Goal: Find specific page/section: Find specific page/section

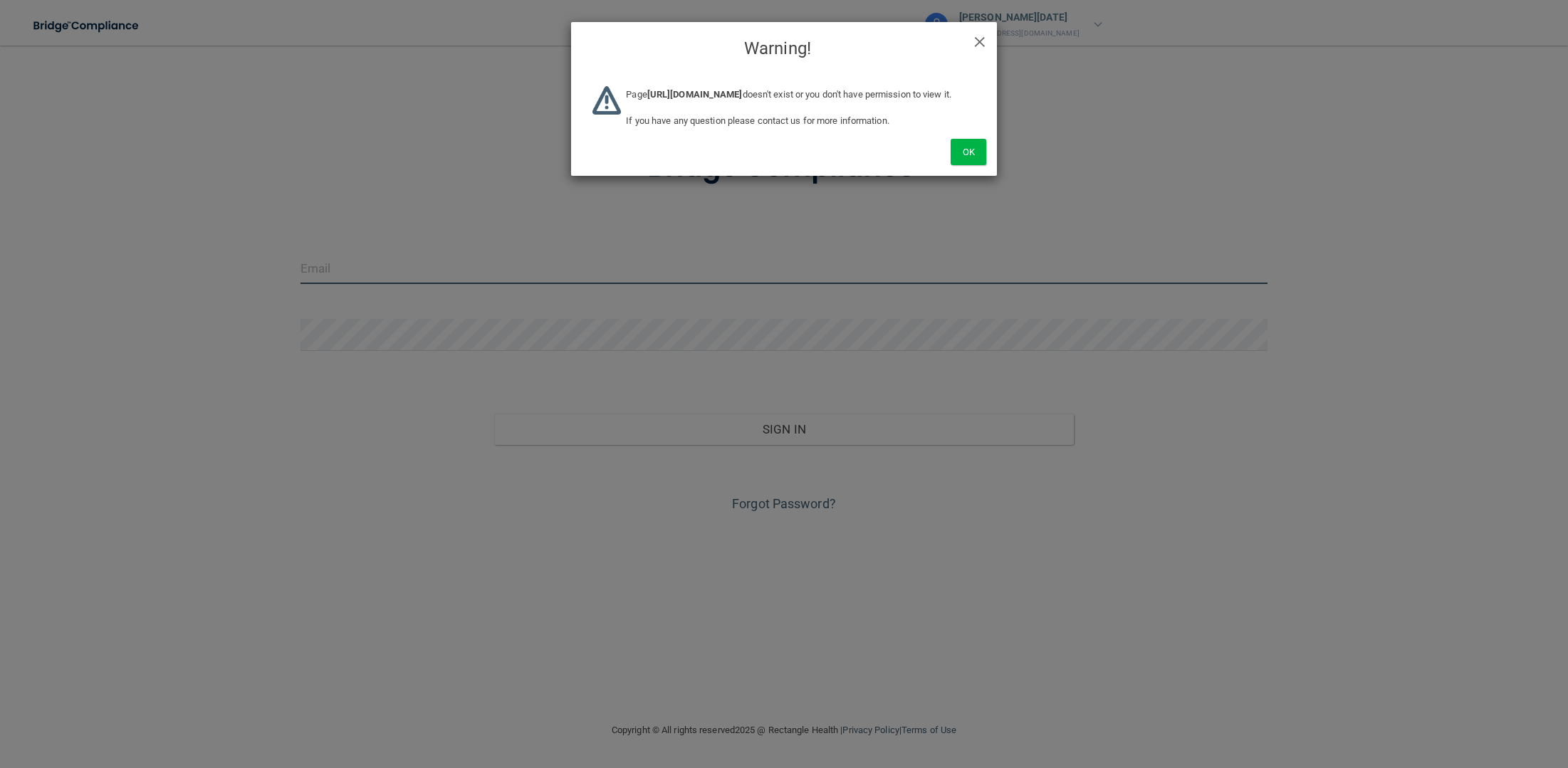
type input "awarren@rectanglehealth.com"
click at [987, 39] on div "× Close Warning!" at bounding box center [784, 48] width 426 height 54
drag, startPoint x: 963, startPoint y: 177, endPoint x: 966, endPoint y: 167, distance: 10.4
click at [963, 165] on button "Ok" at bounding box center [969, 152] width 36 height 26
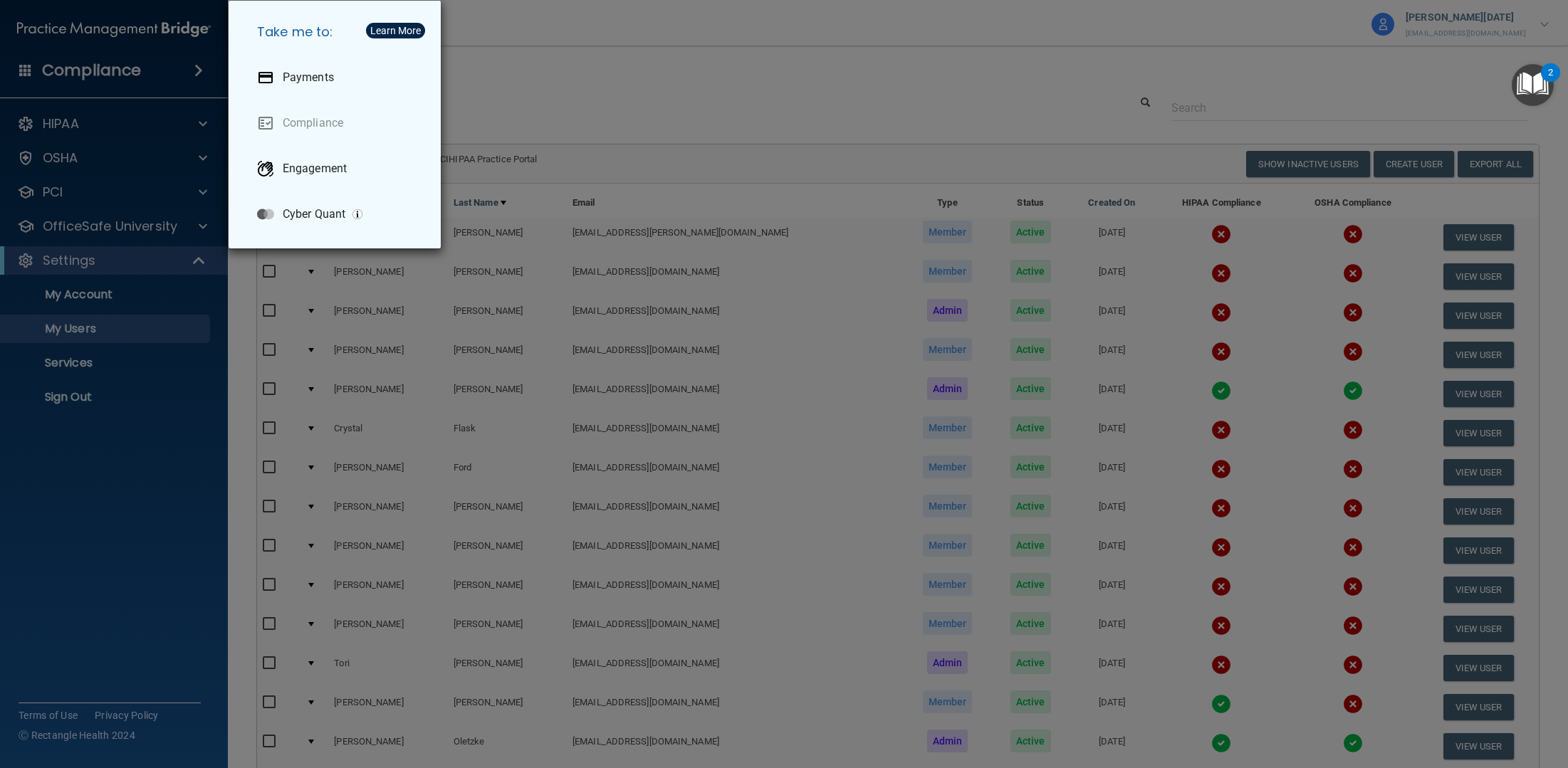
select select "20"
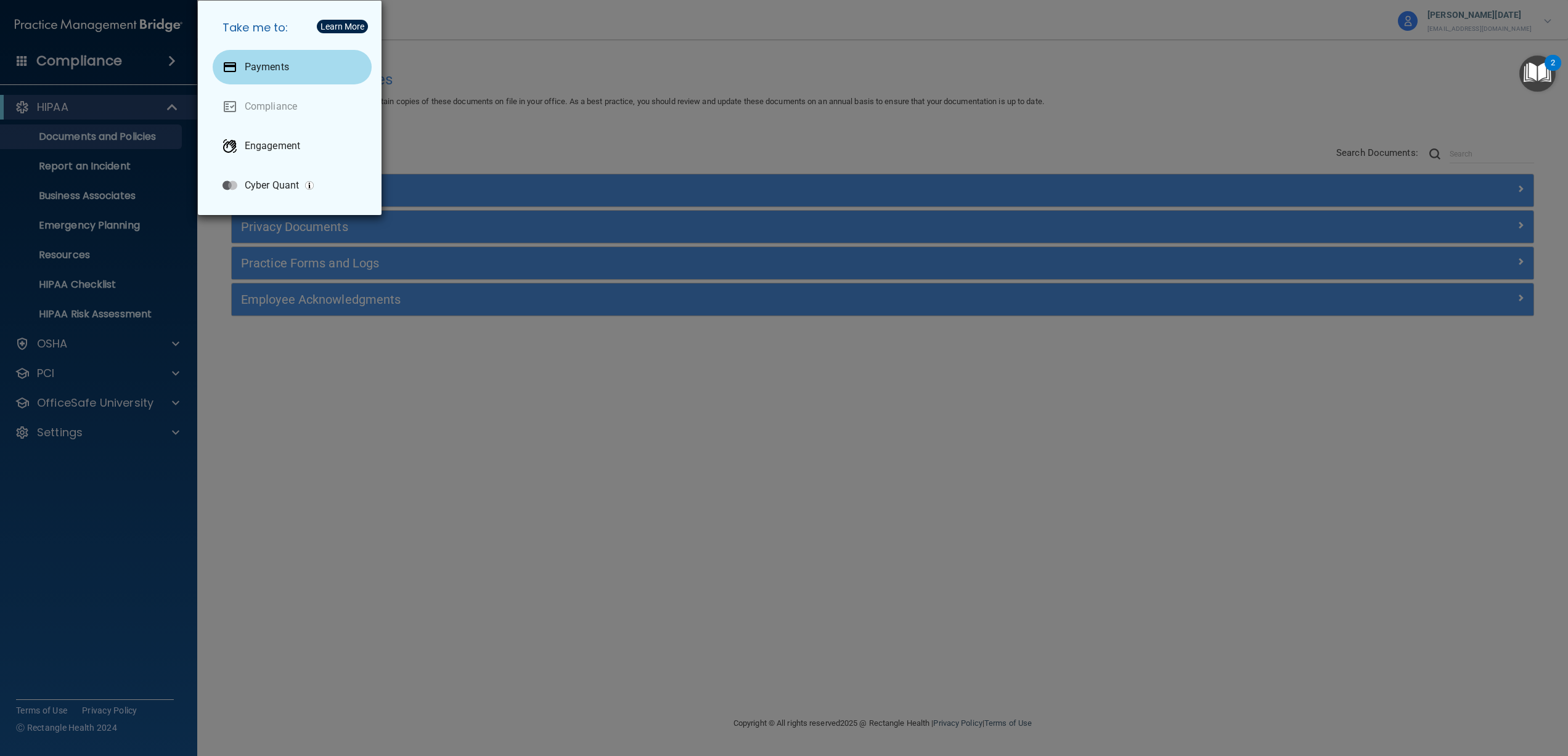
click at [274, 69] on p "Payments" at bounding box center [267, 67] width 45 height 12
